Goal: Task Accomplishment & Management: Use online tool/utility

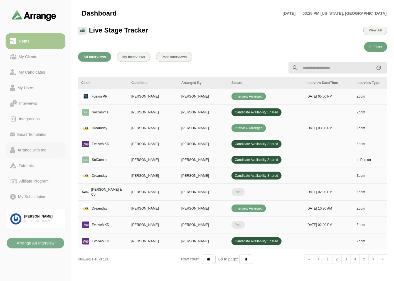
click at [37, 150] on div "Arrange with me" at bounding box center [31, 150] width 33 height 7
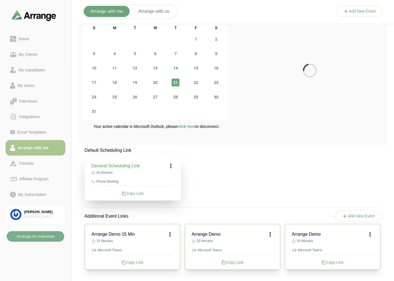
scroll to position [24, 0]
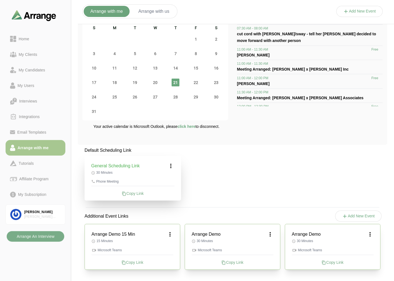
click at [232, 262] on div "Copy Link" at bounding box center [233, 263] width 82 height 6
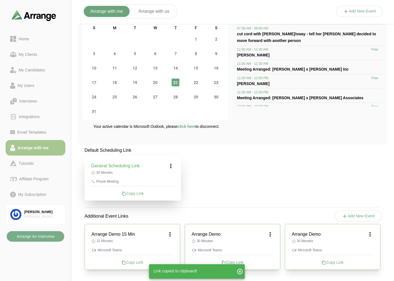
click at [253, 197] on div "Default Scheduling Link General Scheduling Link 30 Minutes Phone Meeting Copy L…" at bounding box center [232, 212] width 309 height 130
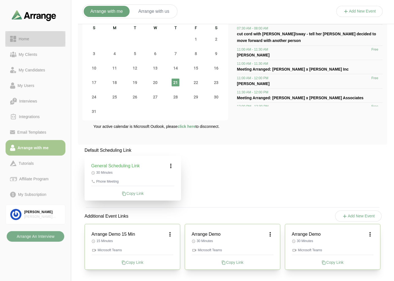
click at [37, 39] on div "Home" at bounding box center [35, 39] width 51 height 7
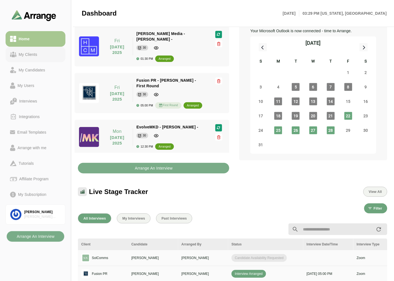
click at [30, 52] on div "My Clients" at bounding box center [27, 54] width 23 height 7
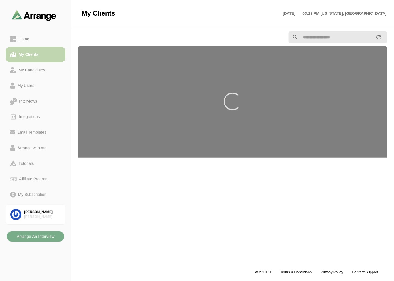
scroll to position [2, 0]
click at [34, 42] on link "Home" at bounding box center [36, 39] width 60 height 16
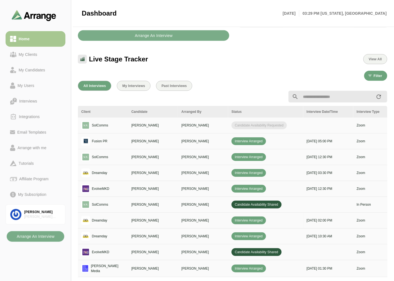
scroll to position [187, 0]
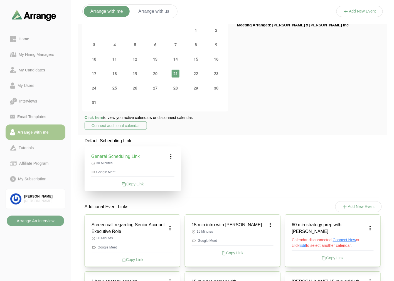
scroll to position [62, 0]
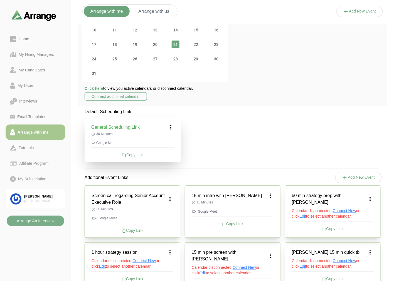
click at [373, 196] on icon at bounding box center [370, 199] width 7 height 7
click at [365, 208] on div "Edit" at bounding box center [365, 211] width 26 height 10
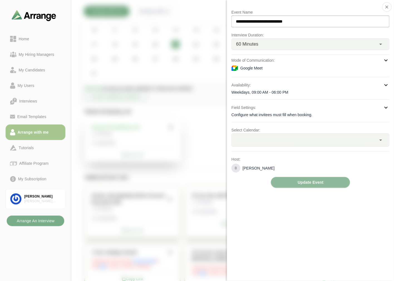
click at [305, 144] on div at bounding box center [304, 140] width 145 height 13
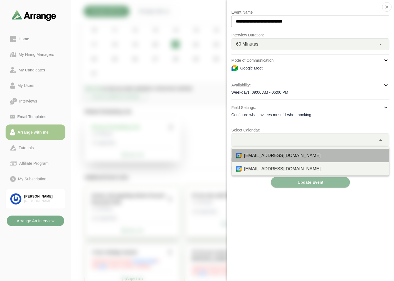
click at [285, 155] on div "[EMAIL_ADDRESS][DOMAIN_NAME]" at bounding box center [314, 155] width 141 height 7
type input "*"
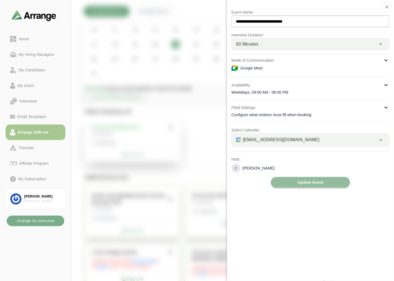
click at [308, 181] on span "Update Event" at bounding box center [310, 182] width 26 height 11
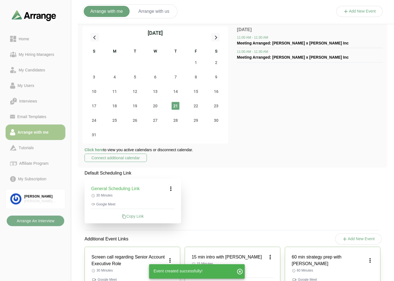
scroll to position [0, 0]
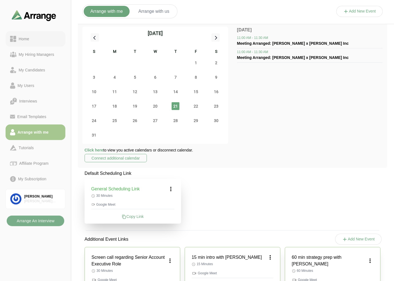
click at [26, 34] on link "Home" at bounding box center [36, 39] width 60 height 16
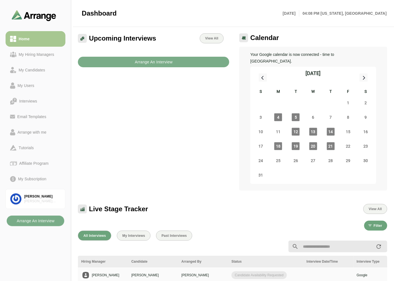
click at [128, 107] on div "Upcoming Interviews View All Arrange An Interview" at bounding box center [154, 112] width 158 height 164
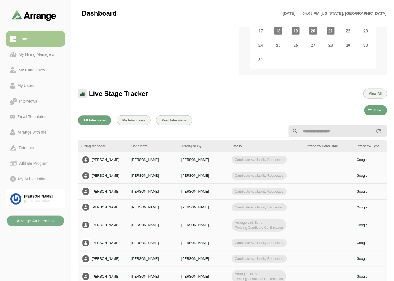
scroll to position [62, 0]
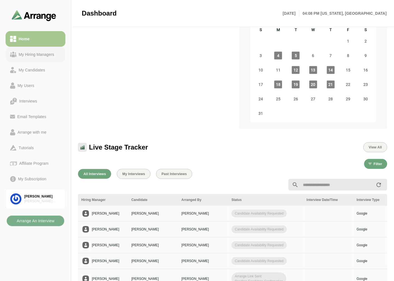
drag, startPoint x: 26, startPoint y: 54, endPoint x: 29, endPoint y: 50, distance: 4.2
click at [26, 54] on div "My Hiring Managers" at bounding box center [36, 54] width 40 height 7
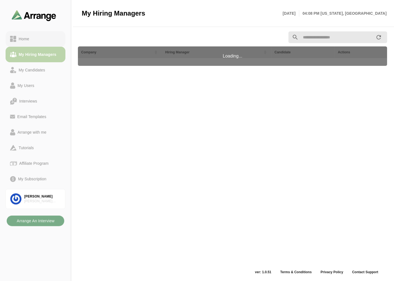
scroll to position [2, 0]
click at [30, 38] on div "Home" at bounding box center [23, 39] width 15 height 7
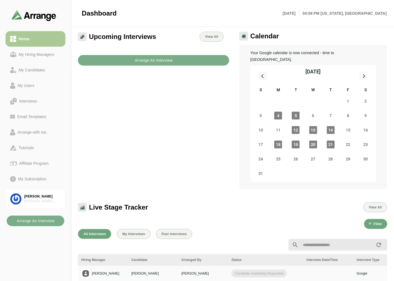
drag, startPoint x: 35, startPoint y: 60, endPoint x: 37, endPoint y: 42, distance: 18.2
click at [35, 60] on link "My Hiring Managers" at bounding box center [36, 55] width 60 height 16
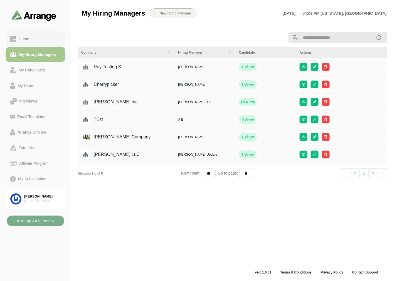
click at [37, 38] on div "Home" at bounding box center [35, 39] width 51 height 7
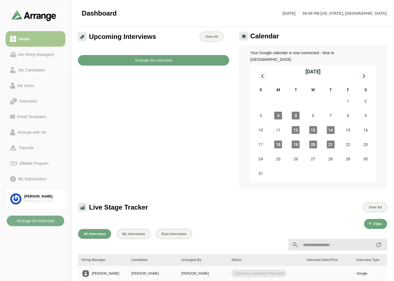
click at [148, 58] on b "Arrange An Interview" at bounding box center [154, 60] width 38 height 11
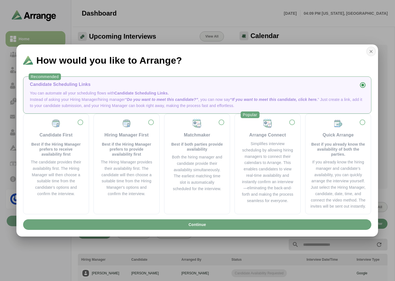
click at [370, 52] on icon "button" at bounding box center [370, 51] width 5 height 5
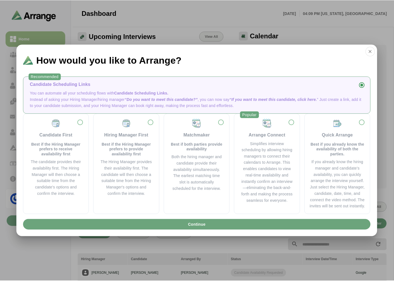
scroll to position [2, 0]
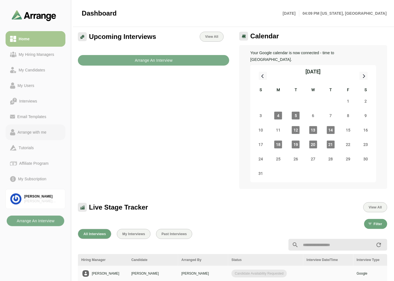
click at [34, 131] on div "Arrange with me" at bounding box center [31, 132] width 33 height 7
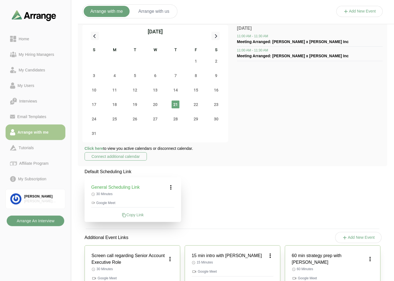
click at [45, 221] on b "Arrange An Interview" at bounding box center [35, 221] width 38 height 11
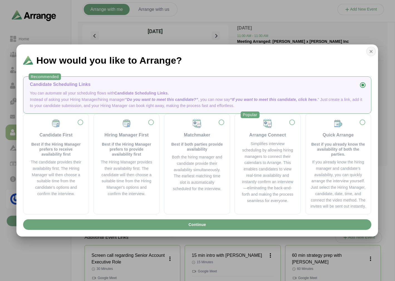
click at [369, 50] on icon "button" at bounding box center [370, 51] width 5 height 5
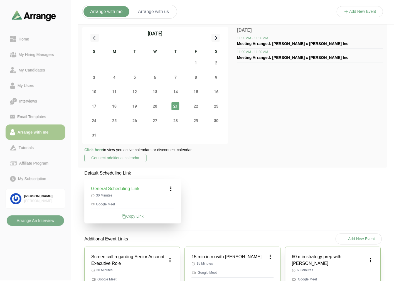
scroll to position [2, 0]
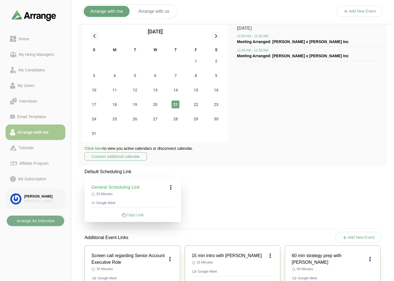
click at [38, 196] on div "[PERSON_NAME]" at bounding box center [42, 196] width 36 height 5
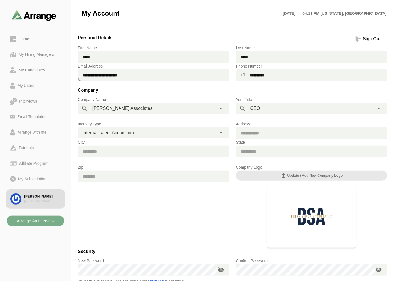
click at [127, 135] on span "Internal Talent Acquisition" at bounding box center [107, 132] width 51 height 7
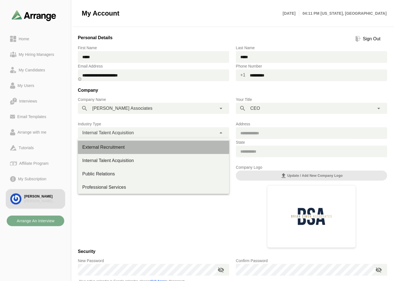
click at [106, 148] on div "External Recruitment" at bounding box center [153, 147] width 142 height 7
type input "**********"
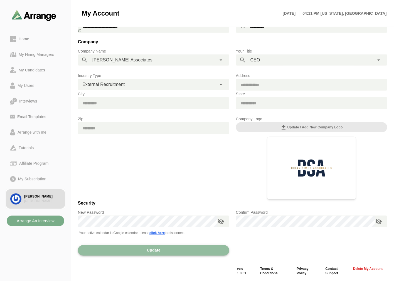
scroll to position [49, 0]
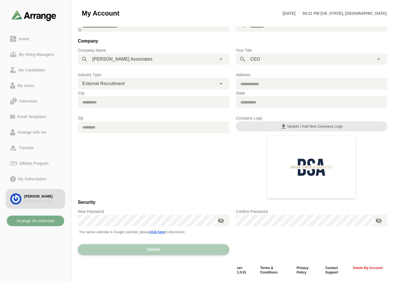
click at [158, 249] on span "Update" at bounding box center [154, 249] width 14 height 11
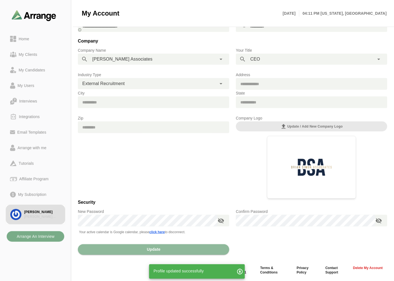
click at [239, 273] on icon "button" at bounding box center [239, 271] width 7 height 7
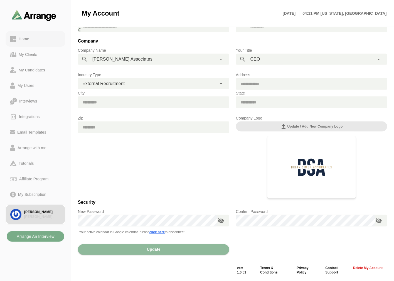
click at [29, 37] on div "Home" at bounding box center [23, 39] width 15 height 7
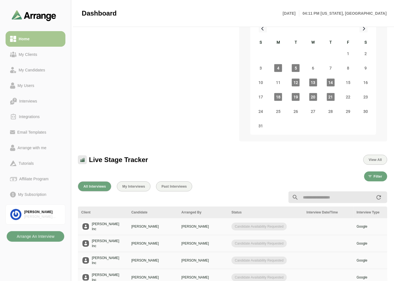
click at [44, 237] on b "Arrange An Interview" at bounding box center [35, 236] width 38 height 11
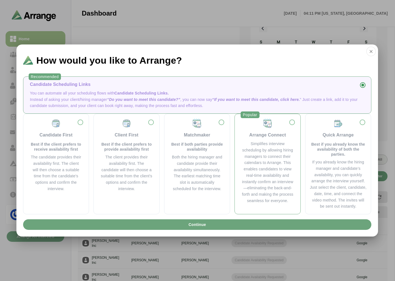
click at [278, 138] on div "Arrange Connect" at bounding box center [267, 135] width 37 height 7
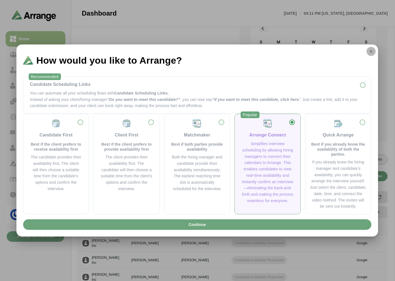
click at [372, 49] on icon "button" at bounding box center [370, 51] width 5 height 5
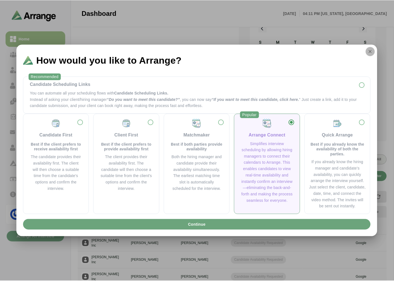
scroll to position [49, 0]
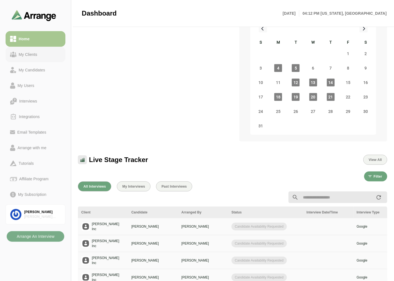
click at [35, 54] on div "My Clients" at bounding box center [27, 54] width 23 height 7
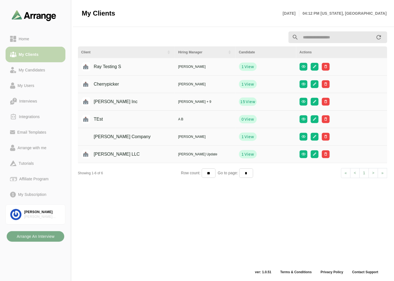
scroll to position [2, 0]
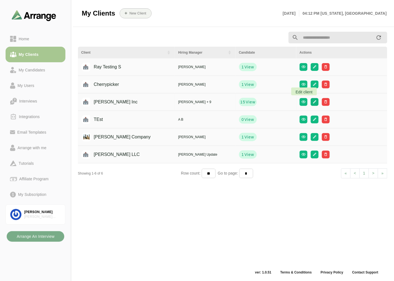
click at [312, 100] on icon "button" at bounding box center [314, 102] width 4 height 4
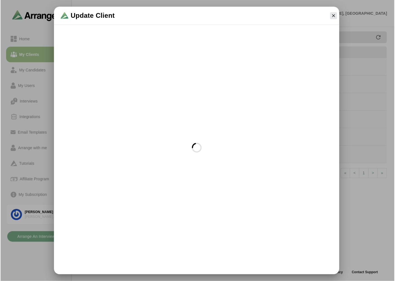
scroll to position [0, 0]
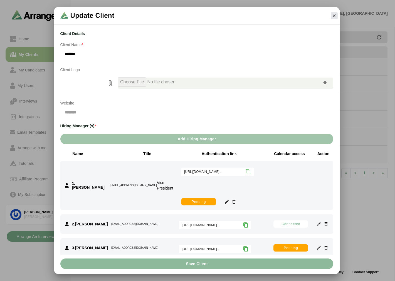
click at [195, 135] on span "Add Hiring Manager" at bounding box center [196, 139] width 39 height 11
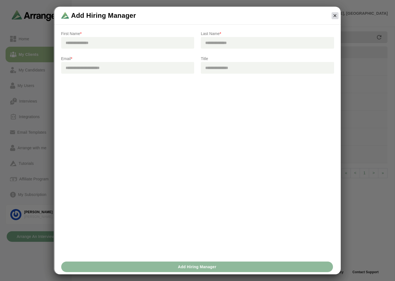
click at [334, 14] on icon "button" at bounding box center [334, 15] width 5 height 5
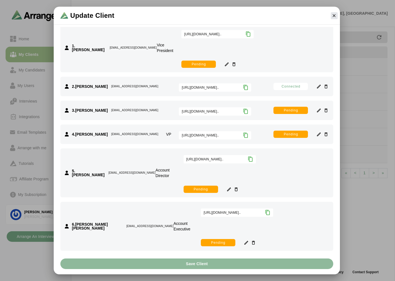
scroll to position [51, 0]
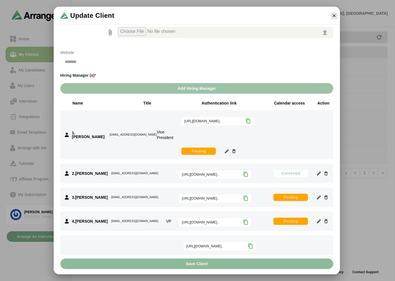
drag, startPoint x: 274, startPoint y: 103, endPoint x: 306, endPoint y: 101, distance: 32.4
click at [306, 101] on div "Calendar access" at bounding box center [289, 103] width 36 height 6
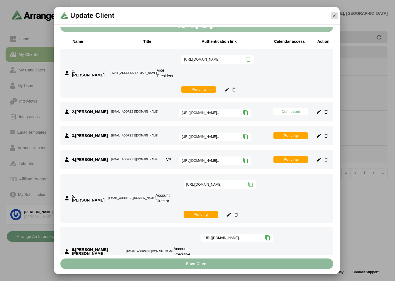
click at [332, 14] on icon "button" at bounding box center [333, 15] width 5 height 5
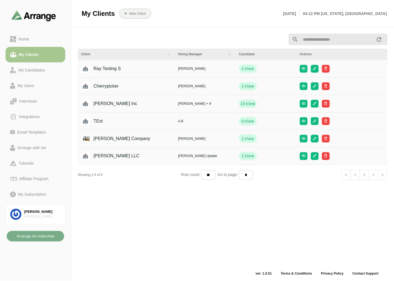
scroll to position [2, 0]
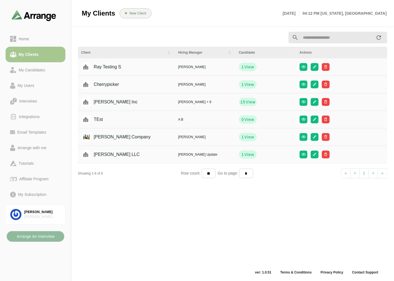
click at [23, 237] on b "Arrange An Interview" at bounding box center [35, 236] width 38 height 11
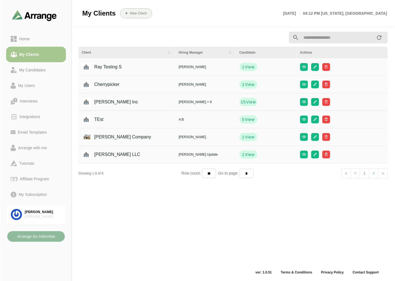
scroll to position [0, 0]
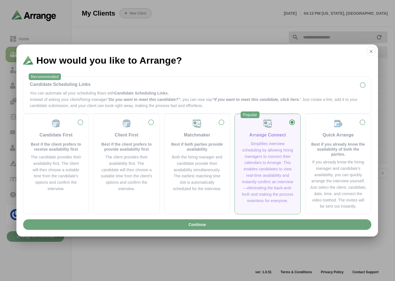
click at [259, 149] on div "Simplifies interview scheduling by allowing hiring managers to connect their ca…" at bounding box center [267, 172] width 52 height 63
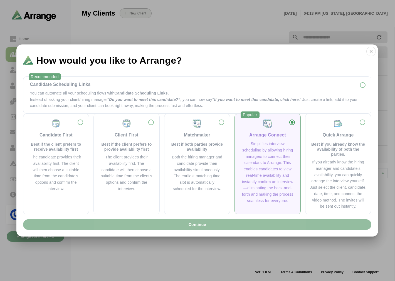
click at [212, 227] on button "Continue" at bounding box center [197, 224] width 348 height 11
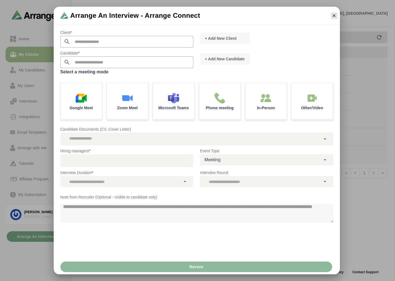
click at [90, 44] on input "text" at bounding box center [131, 42] width 123 height 12
click at [73, 52] on span "[PERSON_NAME] Inc" at bounding box center [82, 50] width 38 height 5
type input "*******"
click at [213, 60] on span "+ Add New Candidate" at bounding box center [224, 59] width 40 height 6
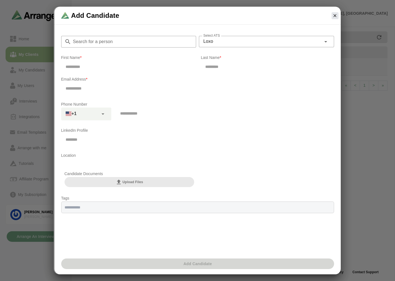
click at [124, 41] on input "Search for a person" at bounding box center [133, 42] width 125 height 12
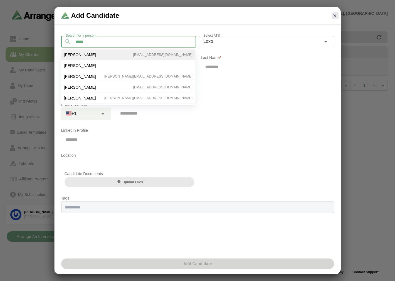
type input "*****"
click at [95, 60] on li "[PERSON_NAME] [EMAIL_ADDRESS][DOMAIN_NAME]" at bounding box center [128, 65] width 134 height 11
type input "***"
type input "*****"
type input "**********"
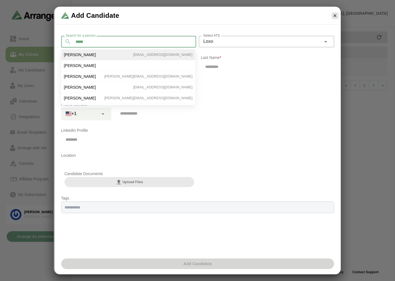
type input "**********"
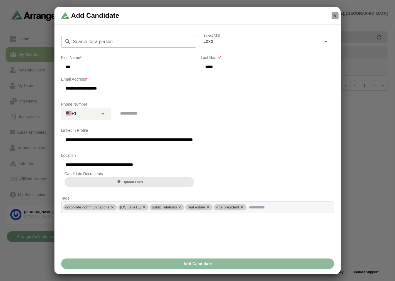
click at [338, 14] on button "button" at bounding box center [334, 15] width 7 height 7
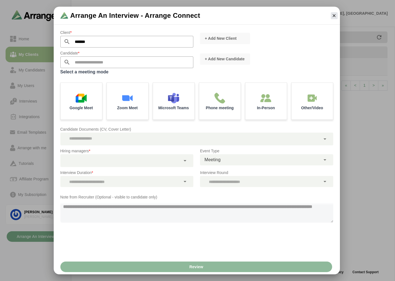
click at [90, 55] on p "Candidate *" at bounding box center [126, 53] width 133 height 7
click at [85, 62] on input "text" at bounding box center [131, 62] width 123 height 12
click at [87, 104] on div "Google Meet" at bounding box center [81, 100] width 43 height 39
click at [106, 162] on div at bounding box center [120, 160] width 120 height 13
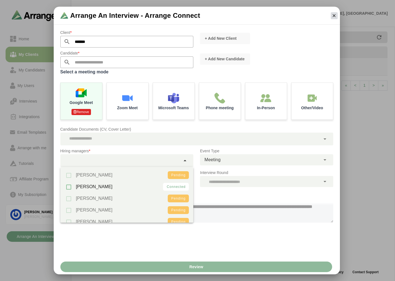
click at [333, 13] on icon "button" at bounding box center [333, 15] width 5 height 5
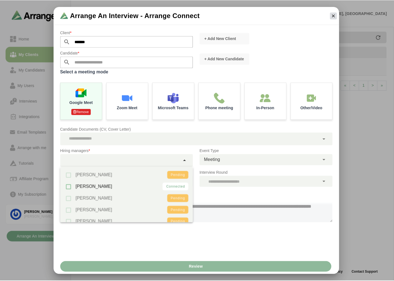
scroll to position [2, 0]
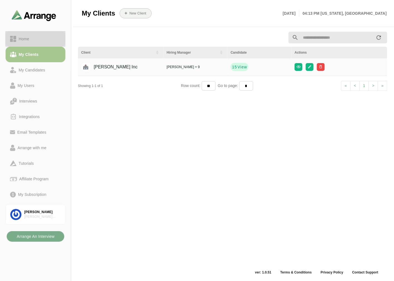
click at [32, 31] on link "Home" at bounding box center [36, 39] width 60 height 16
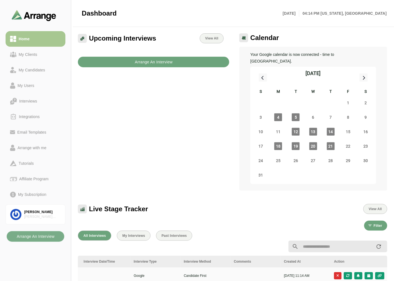
click at [162, 59] on b "Arrange An Interview" at bounding box center [154, 62] width 38 height 11
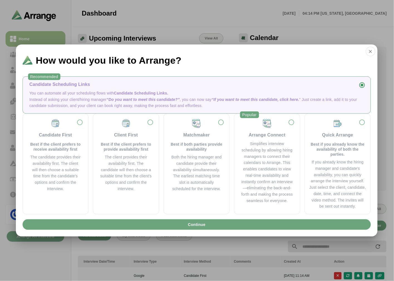
scroll to position [0, 222]
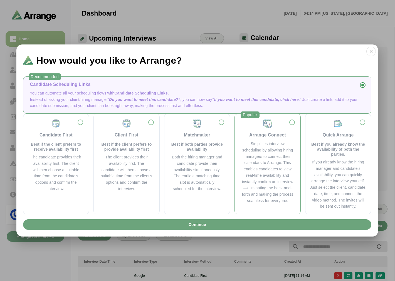
click at [270, 161] on div "Simplifies interview scheduling by allowing hiring managers to connect their ca…" at bounding box center [267, 172] width 52 height 63
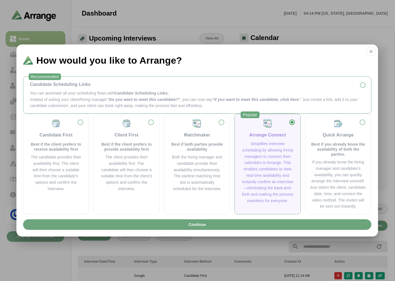
click at [80, 88] on div "Candidate Scheduling Links You can automate all your scheduling flows with Cand…" at bounding box center [197, 95] width 339 height 28
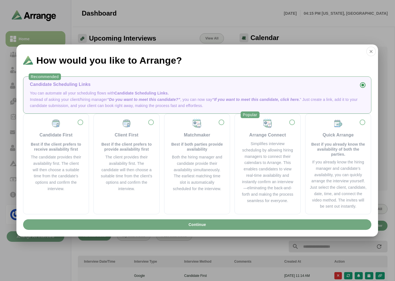
click at [186, 226] on button "Continue" at bounding box center [197, 224] width 348 height 11
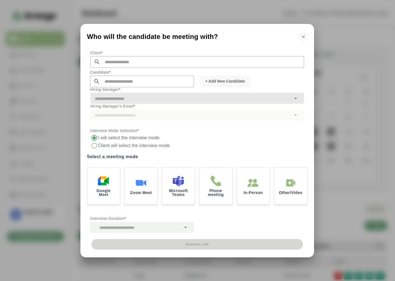
click at [123, 64] on input "text" at bounding box center [202, 62] width 204 height 12
click at [112, 70] on li "[PERSON_NAME] Inc" at bounding box center [143, 70] width 107 height 11
type input "*******"
click at [108, 78] on input "text" at bounding box center [147, 82] width 94 height 12
click at [105, 91] on span "[PERSON_NAME]" at bounding box center [110, 90] width 34 height 6
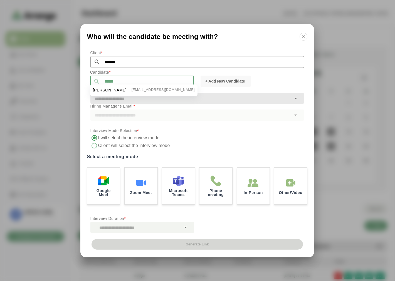
type input "**********"
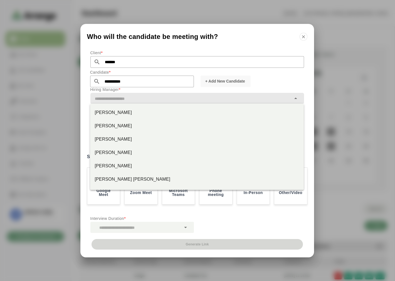
click at [133, 99] on input "text" at bounding box center [190, 99] width 201 height 8
click at [120, 113] on div "[PERSON_NAME]" at bounding box center [197, 112] width 205 height 7
type input "*********"
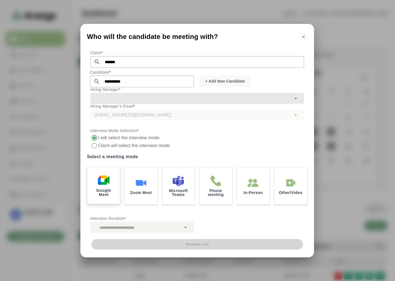
click at [111, 177] on div "Google Meet" at bounding box center [103, 185] width 34 height 39
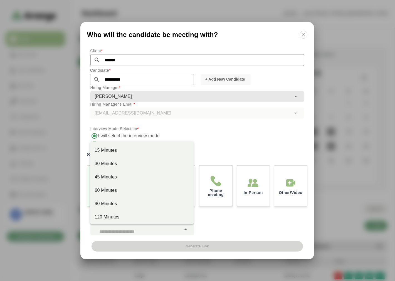
click at [157, 225] on div at bounding box center [135, 229] width 91 height 11
click at [112, 162] on div "30 Minutes" at bounding box center [142, 163] width 95 height 7
type input "**"
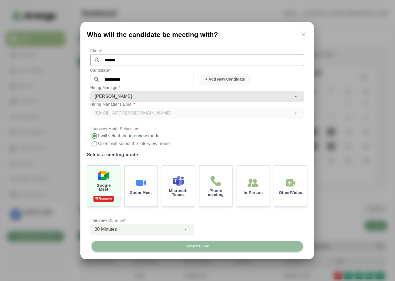
click at [191, 248] on span "Generate Link" at bounding box center [196, 246] width 23 height 4
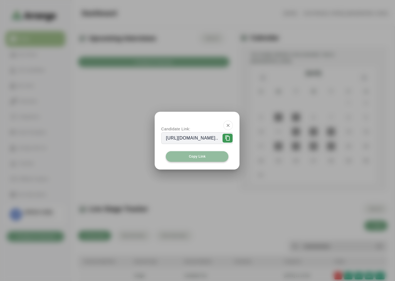
click at [193, 155] on span "Copy Link" at bounding box center [197, 156] width 17 height 4
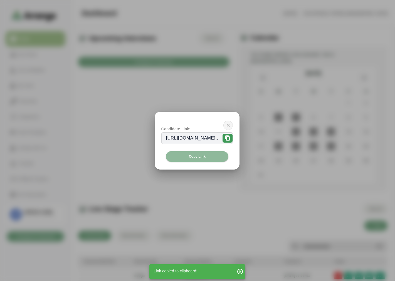
click at [231, 125] on icon "button" at bounding box center [227, 125] width 5 height 5
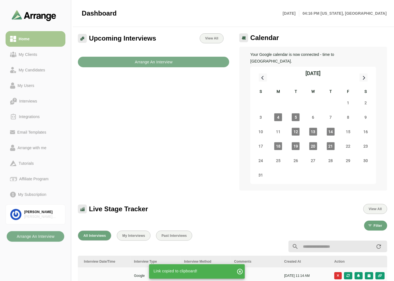
click at [180, 116] on div "Upcoming Interviews View All Arrange An Interview" at bounding box center [154, 112] width 158 height 164
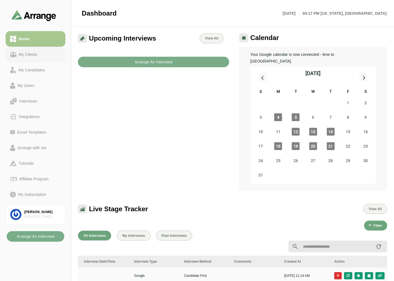
click at [44, 49] on link "My Clients" at bounding box center [36, 55] width 60 height 16
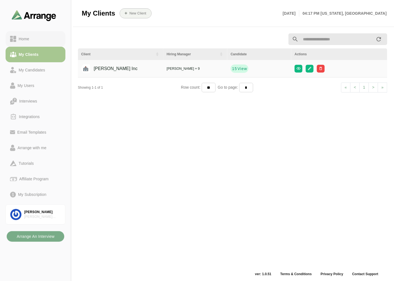
click at [45, 41] on div "Home" at bounding box center [35, 39] width 51 height 7
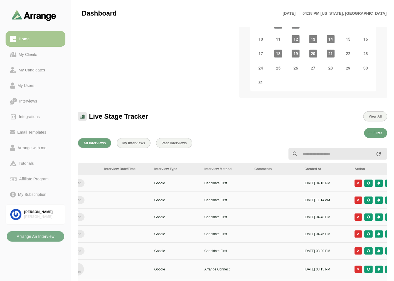
scroll to position [0, 223]
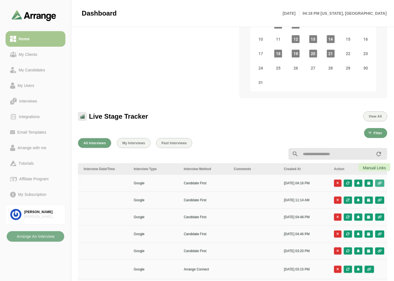
click at [380, 182] on icon "button" at bounding box center [379, 183] width 5 height 3
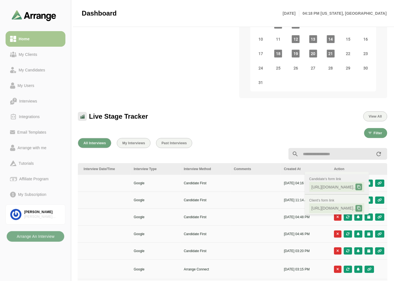
click at [361, 186] on icon at bounding box center [359, 187] width 4 height 4
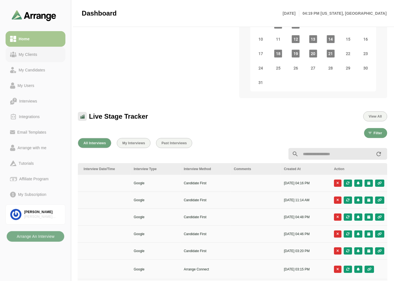
click at [26, 60] on link "My Clients" at bounding box center [36, 55] width 60 height 16
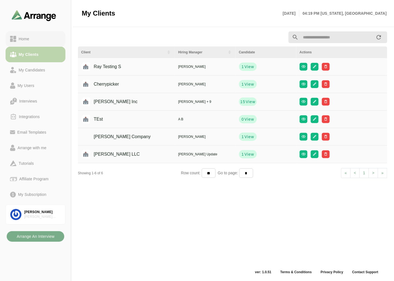
scroll to position [2, 0]
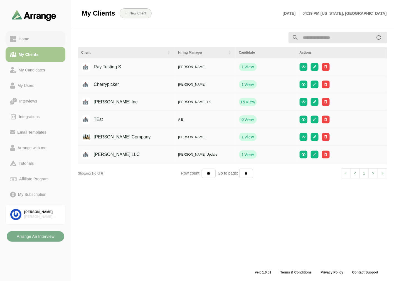
click at [38, 37] on div "Home" at bounding box center [35, 39] width 51 height 7
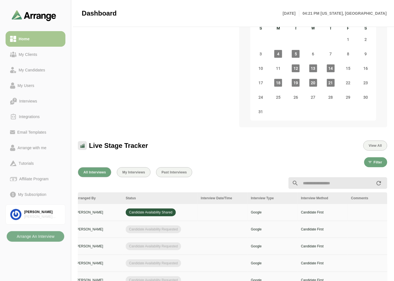
scroll to position [0, 223]
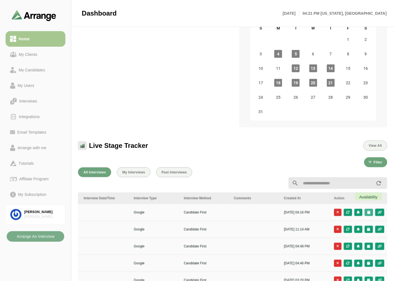
click at [368, 211] on icon "button" at bounding box center [369, 212] width 4 height 3
click at [348, 207] on div "Candidate Slots" at bounding box center [344, 209] width 32 height 7
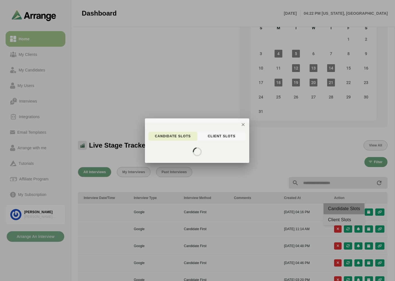
scroll to position [0, 222]
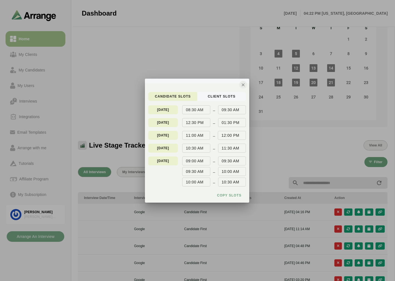
click at [241, 83] on icon "button" at bounding box center [243, 84] width 5 height 5
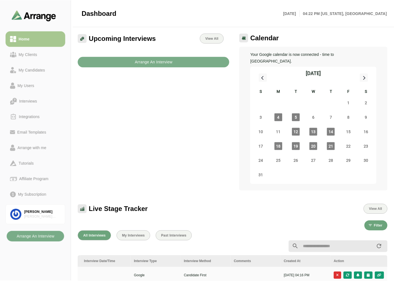
scroll to position [63, 0]
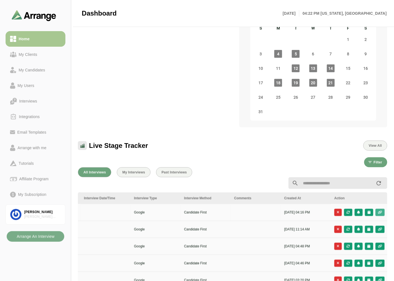
click at [383, 209] on button "button" at bounding box center [379, 212] width 9 height 7
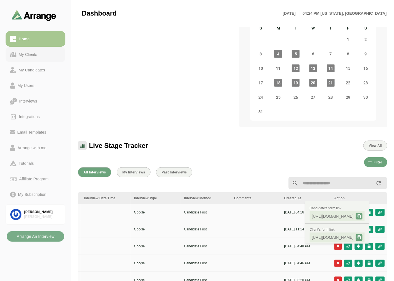
click at [35, 53] on div "My Clients" at bounding box center [27, 54] width 23 height 7
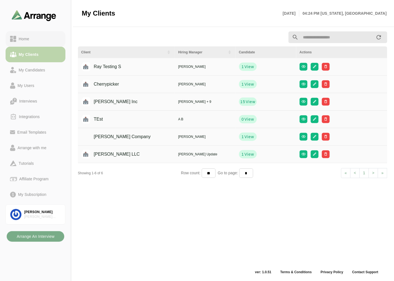
scroll to position [2, 0]
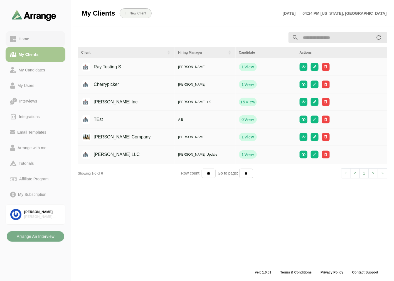
click at [34, 39] on div "Home" at bounding box center [35, 39] width 51 height 7
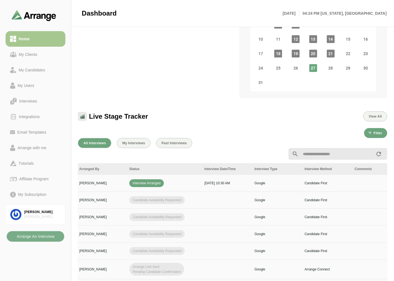
scroll to position [0, 234]
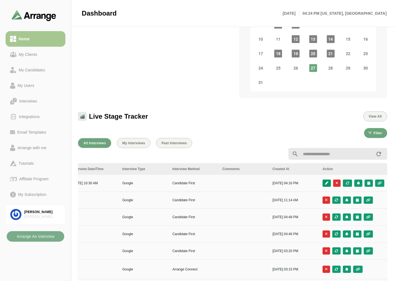
click at [326, 182] on icon "button" at bounding box center [327, 183] width 4 height 3
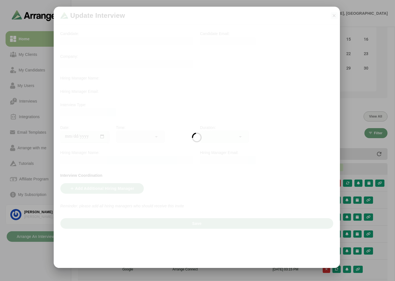
scroll to position [0, 234]
type input "**********"
type input "********"
type input "**"
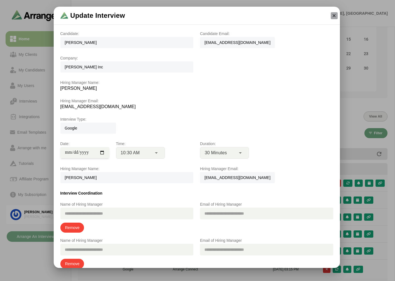
click at [337, 16] on button "button" at bounding box center [334, 15] width 7 height 7
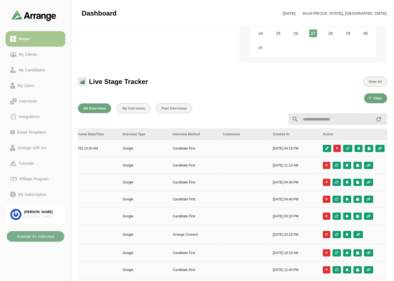
scroll to position [185, 0]
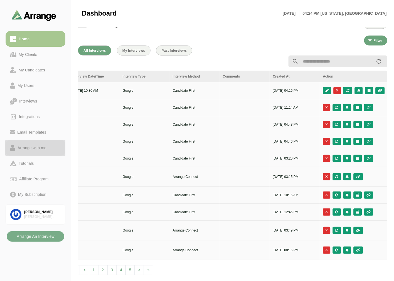
click at [27, 150] on div "Arrange with me" at bounding box center [31, 148] width 33 height 7
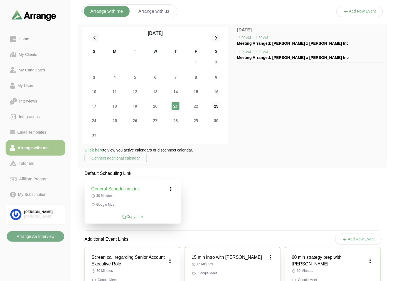
click at [214, 105] on span "23" at bounding box center [216, 106] width 8 height 8
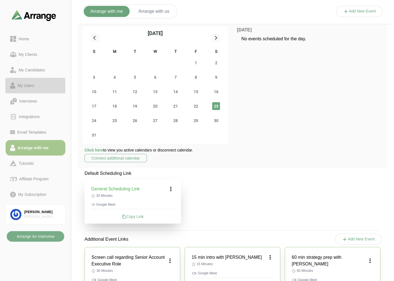
click at [36, 85] on div "My Users" at bounding box center [25, 85] width 21 height 7
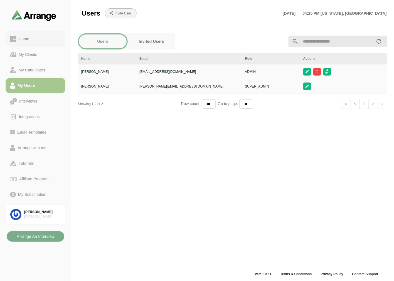
click at [30, 36] on div "Home" at bounding box center [23, 39] width 15 height 7
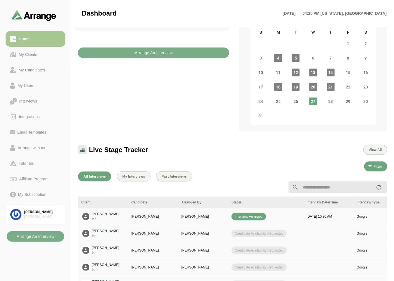
scroll to position [62, 0]
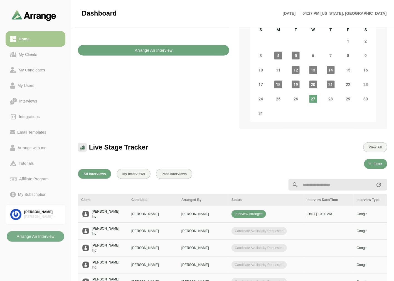
click at [133, 45] on button "Arrange An Interview" at bounding box center [153, 50] width 151 height 11
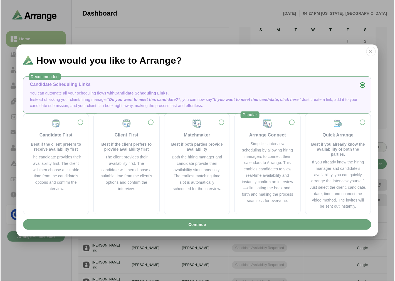
scroll to position [0, 0]
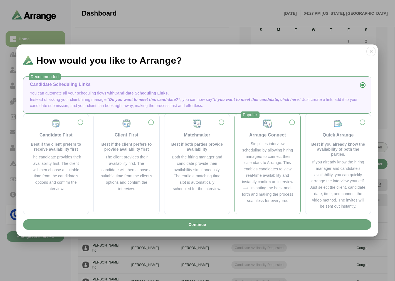
click at [259, 156] on div "Simplifies interview scheduling by allowing hiring managers to connect their ca…" at bounding box center [267, 172] width 52 height 63
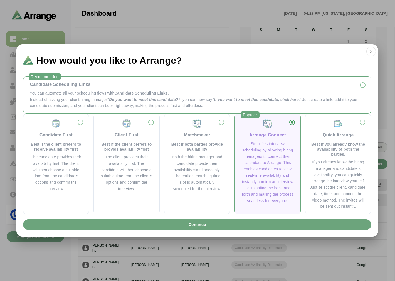
click at [174, 96] on p "Instead of asking your client/hiring manager “Do you want to meet this candidat…" at bounding box center [197, 102] width 334 height 13
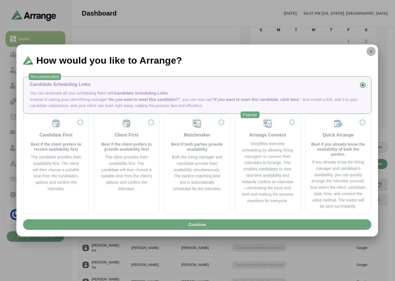
click at [371, 51] on icon "button" at bounding box center [370, 51] width 5 height 5
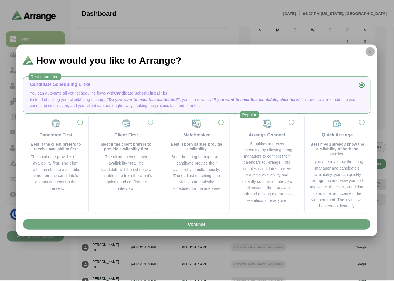
scroll to position [62, 0]
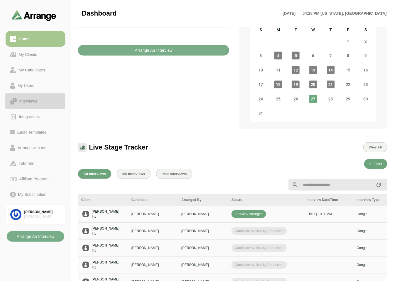
click at [38, 99] on div "Interviews" at bounding box center [28, 101] width 22 height 7
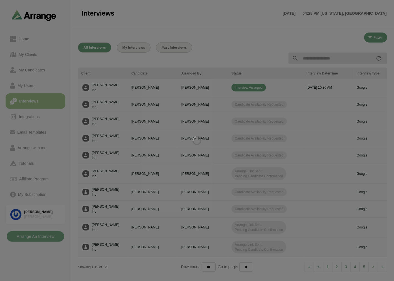
scroll to position [1, 0]
click at [26, 116] on div at bounding box center [197, 140] width 394 height 281
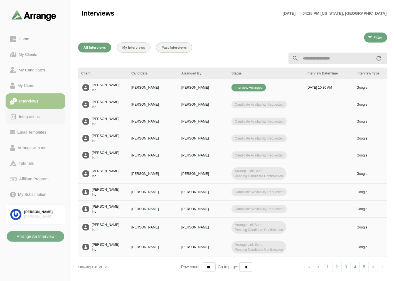
click at [25, 118] on div "Integrations" at bounding box center [29, 116] width 25 height 7
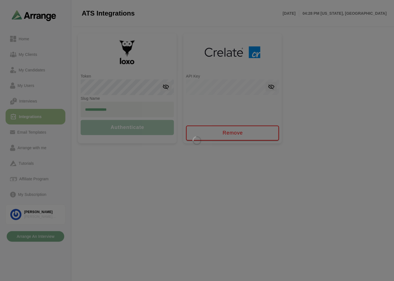
type input "**********"
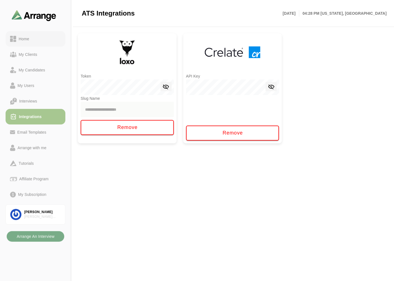
click at [31, 42] on link "Home" at bounding box center [36, 39] width 60 height 16
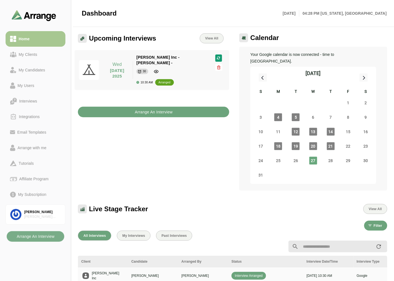
click at [155, 108] on b "Arrange An Interview" at bounding box center [154, 112] width 38 height 11
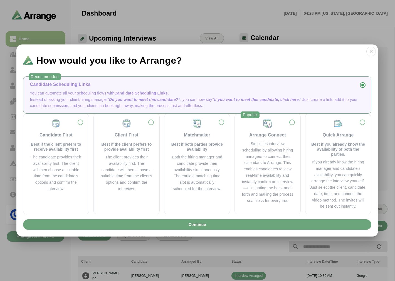
click at [181, 230] on div "Continue" at bounding box center [196, 226] width 361 height 19
click at [183, 225] on button "Continue" at bounding box center [197, 224] width 348 height 11
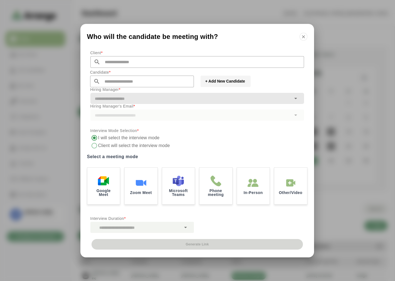
click at [224, 83] on span "+ Add New Candidate" at bounding box center [225, 81] width 40 height 6
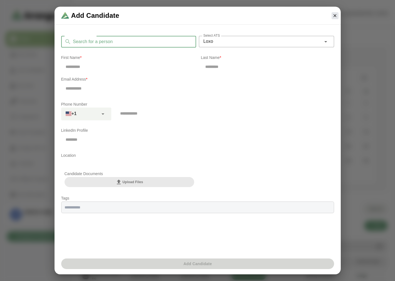
click at [138, 43] on input "Search for a person" at bounding box center [133, 42] width 125 height 12
click at [338, 15] on button "button" at bounding box center [334, 15] width 7 height 7
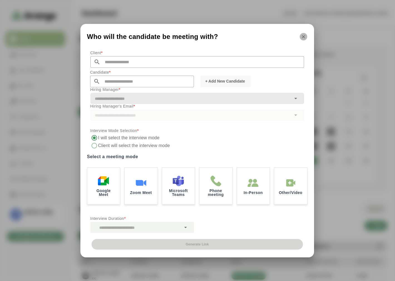
click at [305, 37] on icon "button" at bounding box center [303, 36] width 5 height 5
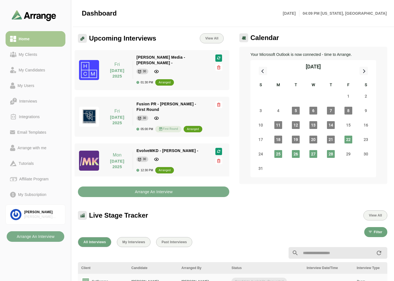
scroll to position [187, 0]
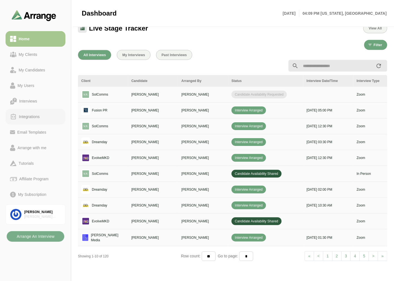
click at [38, 115] on div "Integrations" at bounding box center [29, 116] width 25 height 7
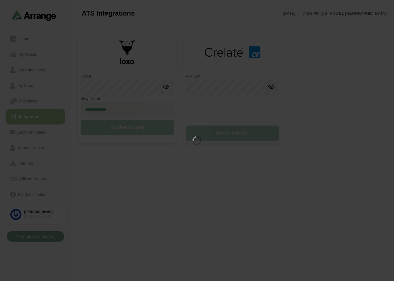
type input "**********"
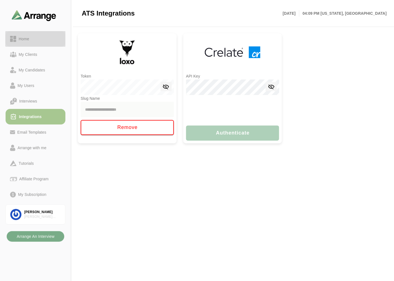
click at [26, 38] on div "Home" at bounding box center [23, 39] width 15 height 7
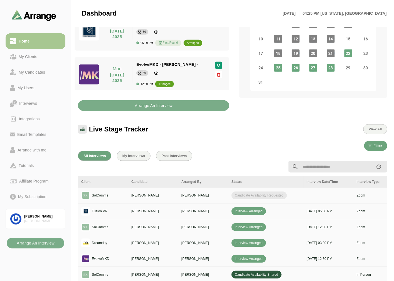
scroll to position [31, 0]
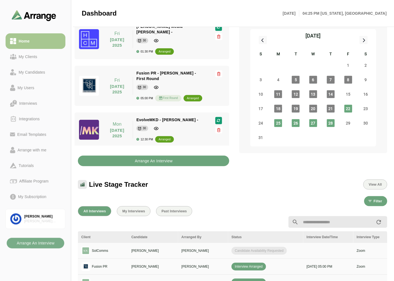
click at [145, 160] on b "Arrange An Interview" at bounding box center [154, 161] width 38 height 11
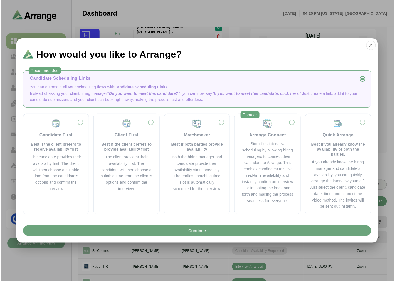
scroll to position [0, 0]
